Goal: Book appointment/travel/reservation

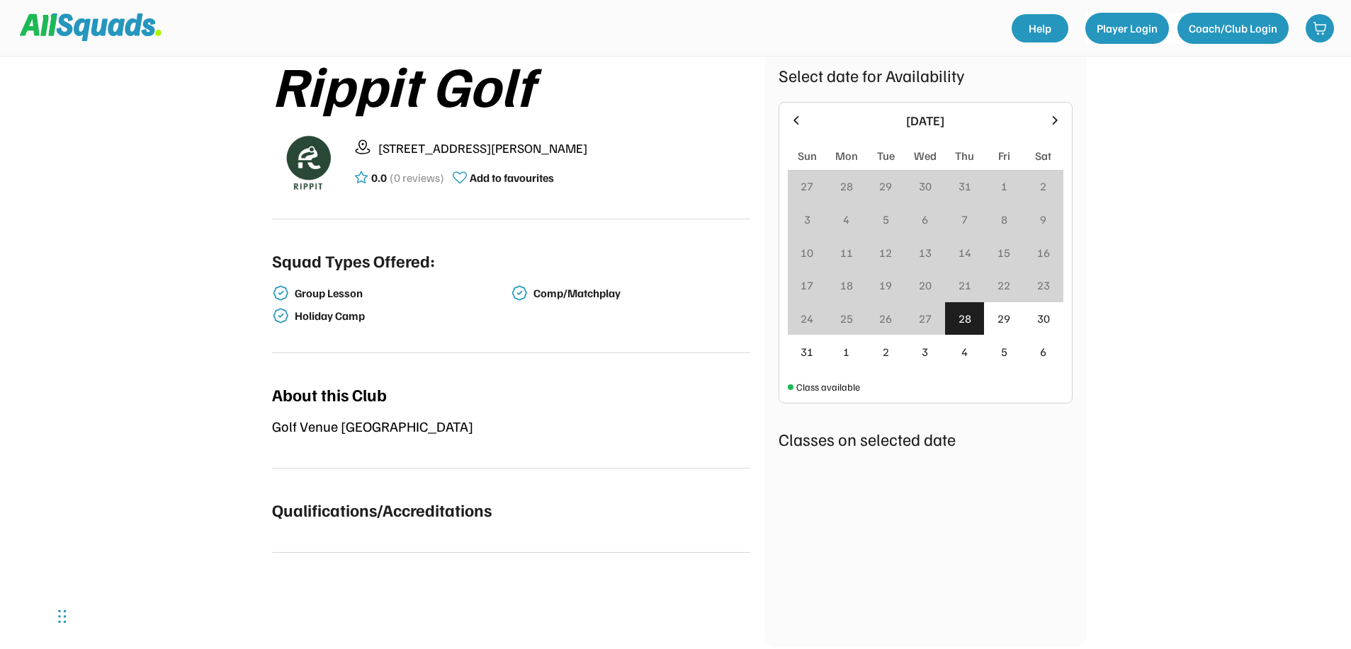
scroll to position [142, 0]
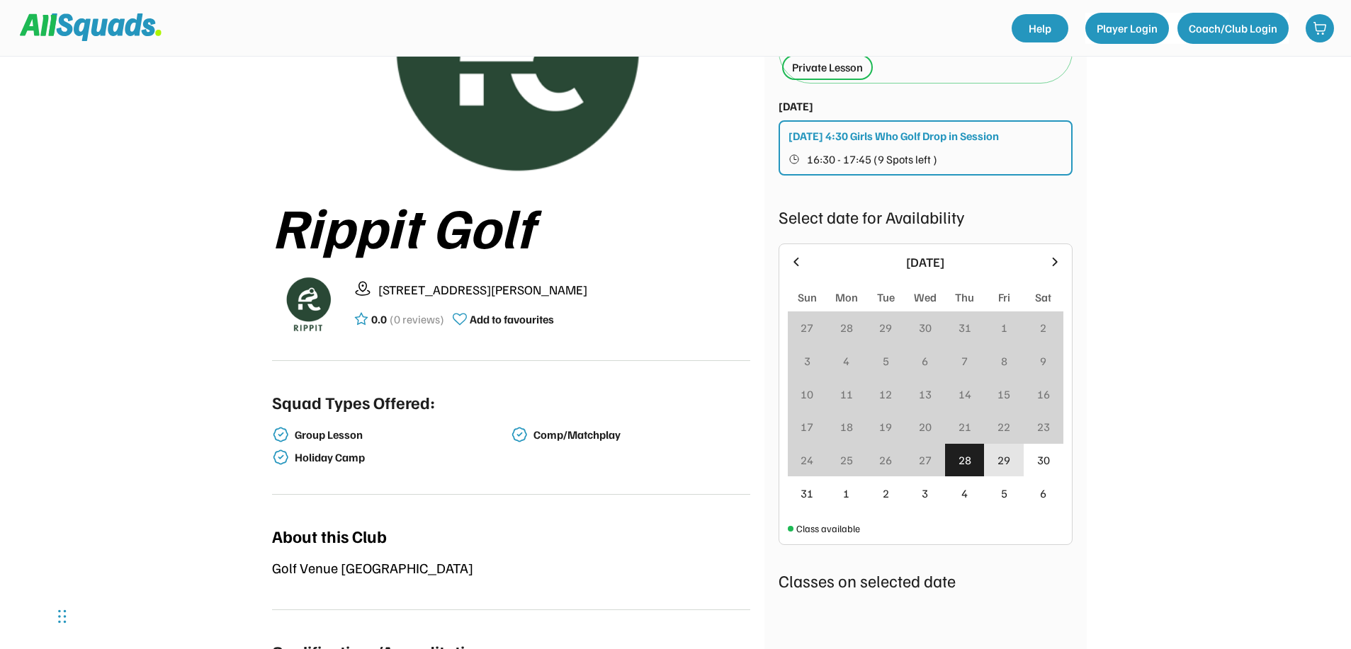
click at [1008, 467] on div "29" at bounding box center [1003, 460] width 13 height 17
click at [1041, 462] on div "30" at bounding box center [1043, 460] width 13 height 17
click at [832, 492] on div "1" at bounding box center [846, 493] width 40 height 33
click at [816, 492] on div "31" at bounding box center [808, 493] width 40 height 33
click at [809, 489] on div "31" at bounding box center [806, 493] width 13 height 17
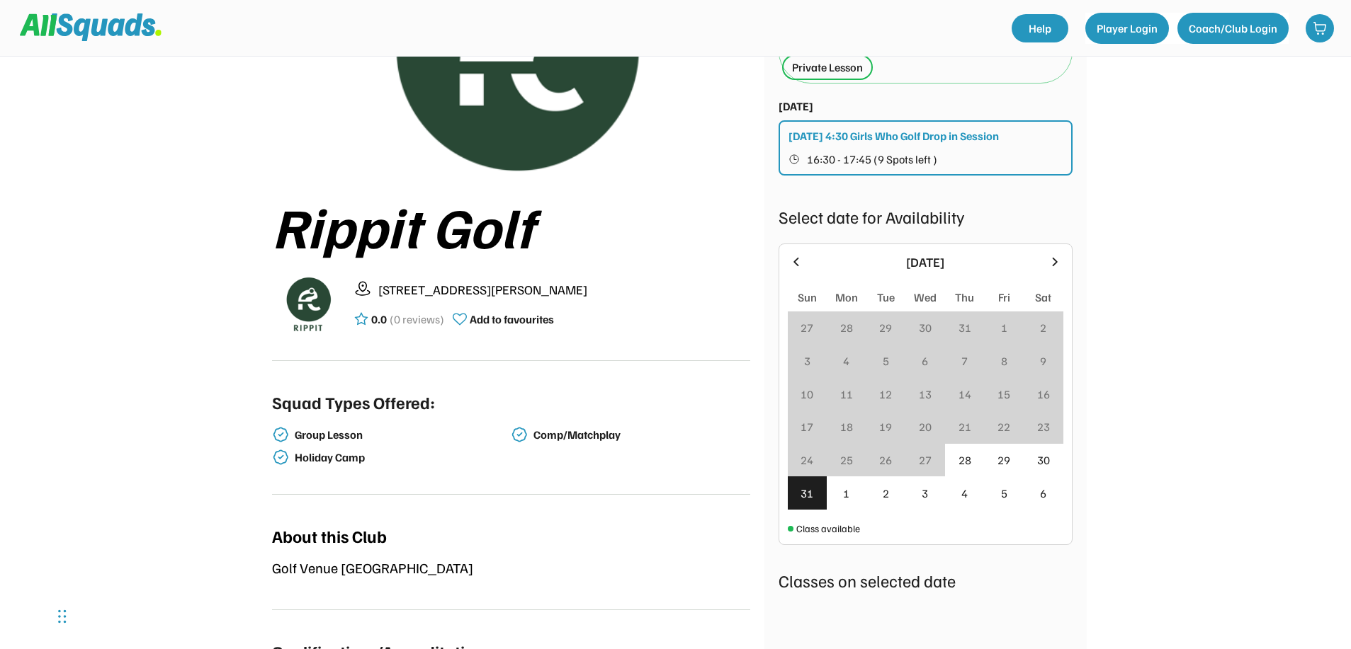
click at [1059, 263] on icon at bounding box center [1055, 262] width 16 height 16
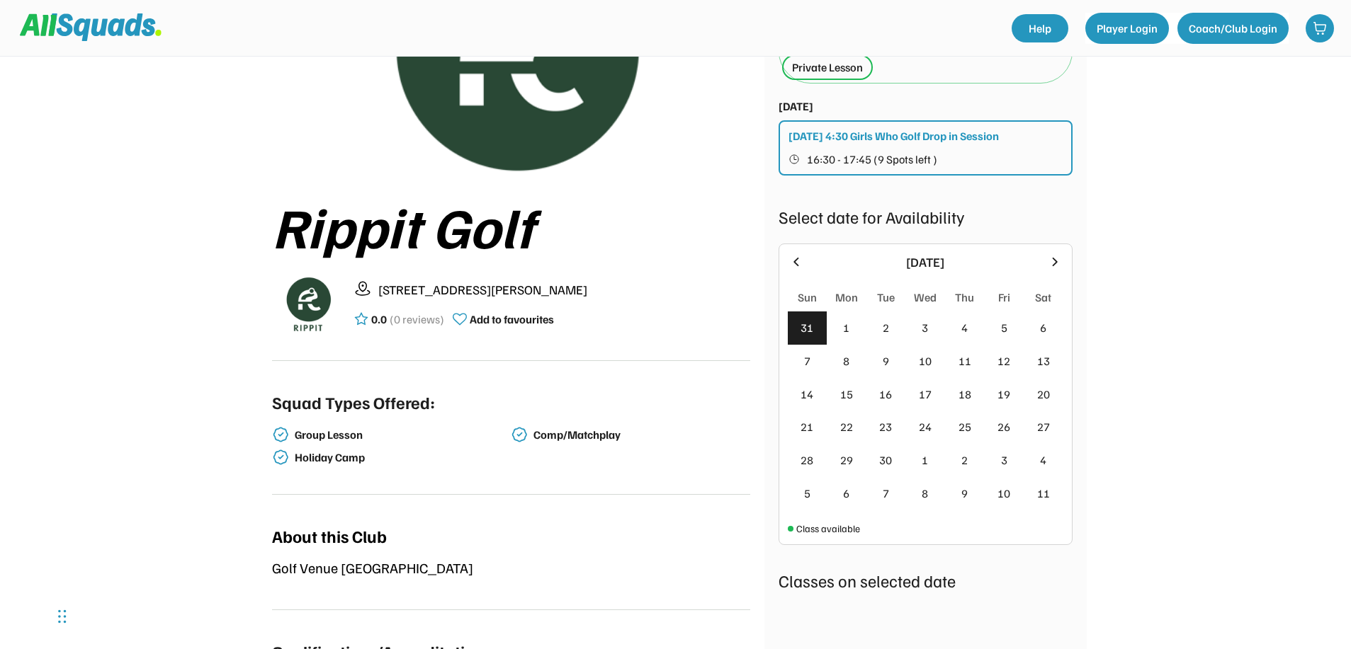
click at [1057, 257] on icon at bounding box center [1055, 262] width 16 height 16
click at [1056, 257] on icon at bounding box center [1055, 262] width 16 height 16
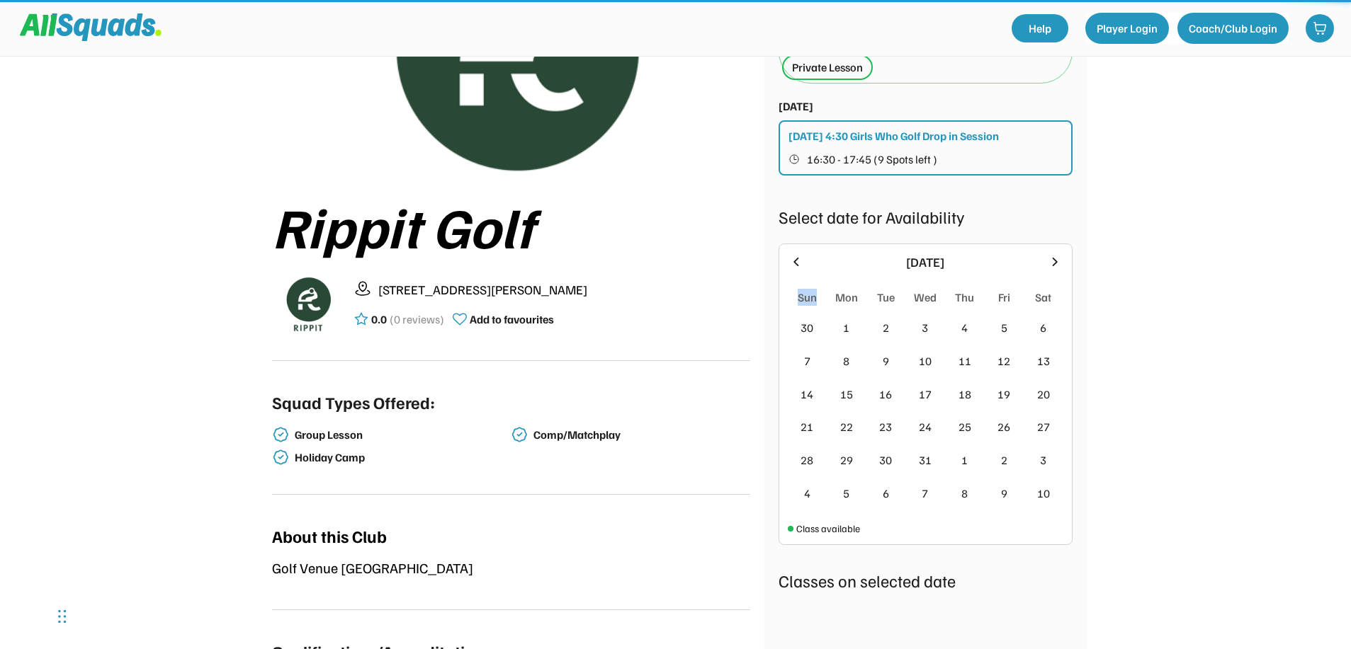
click at [1056, 257] on icon at bounding box center [1055, 262] width 16 height 16
